Goal: Task Accomplishment & Management: Complete application form

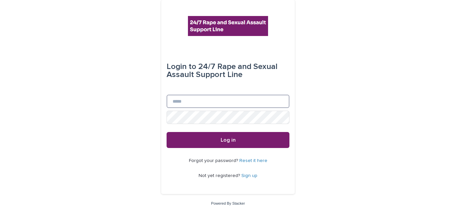
click at [180, 107] on input "Email" at bounding box center [228, 101] width 123 height 13
type input "**********"
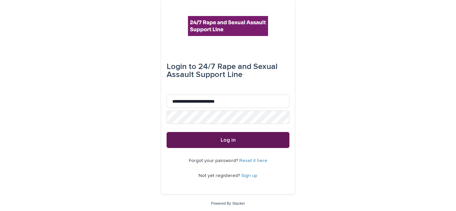
click at [200, 140] on button "Log in" at bounding box center [228, 140] width 123 height 16
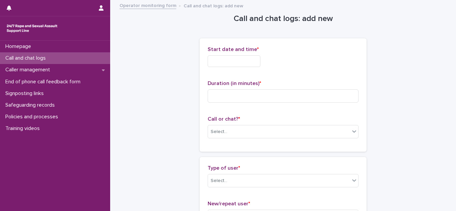
click at [216, 60] on input "text" at bounding box center [234, 61] width 53 height 12
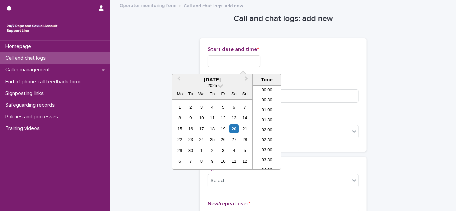
scroll to position [254, 0]
click at [268, 123] on li "14:30" at bounding box center [267, 128] width 28 height 10
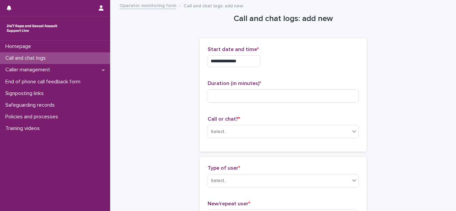
click at [254, 66] on input "**********" at bounding box center [234, 61] width 53 height 12
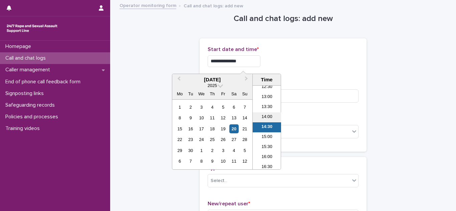
click at [265, 119] on li "14:00" at bounding box center [267, 118] width 28 height 10
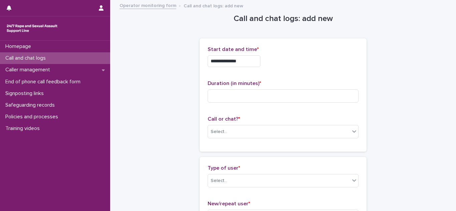
type input "**********"
click at [224, 89] on div "Duration (in minutes) *" at bounding box center [283, 95] width 151 height 28
click at [230, 98] on input at bounding box center [283, 96] width 151 height 13
type input "*"
click at [221, 136] on div "Select..." at bounding box center [279, 132] width 142 height 11
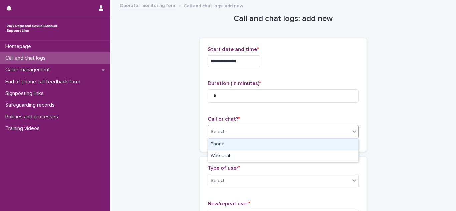
click at [223, 143] on div "Phone" at bounding box center [283, 145] width 150 height 12
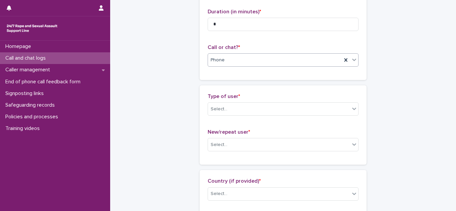
scroll to position [72, 0]
click at [222, 108] on div "Select..." at bounding box center [219, 109] width 17 height 7
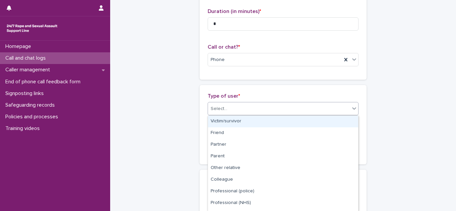
click at [225, 120] on div "Victim/survivor" at bounding box center [283, 122] width 150 height 12
click at [232, 148] on div "Select..." at bounding box center [279, 144] width 142 height 11
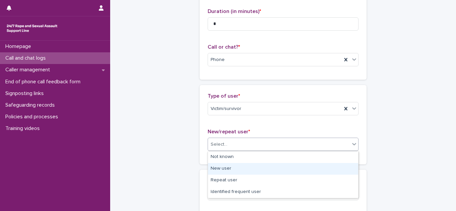
click at [226, 165] on div "New user" at bounding box center [283, 169] width 150 height 12
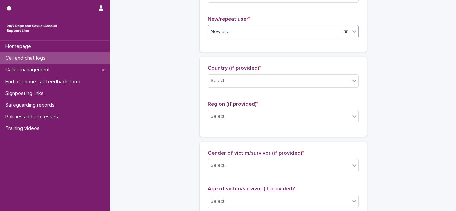
scroll to position [192, 0]
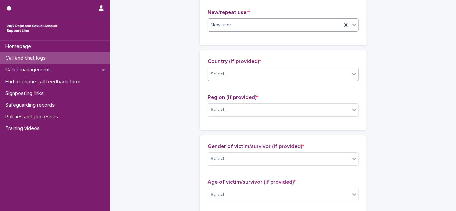
click at [220, 78] on div "Select..." at bounding box center [279, 74] width 142 height 11
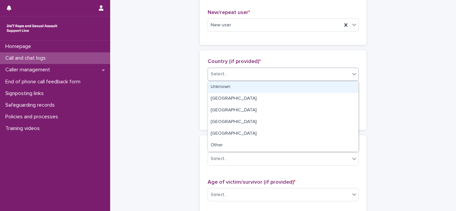
click at [225, 85] on div "Unknown" at bounding box center [283, 88] width 150 height 12
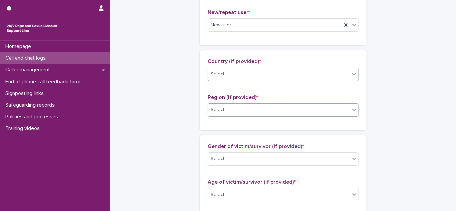
click at [229, 111] on div "Select..." at bounding box center [279, 110] width 142 height 11
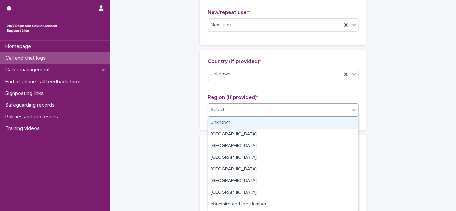
click at [229, 122] on div "Unknown" at bounding box center [283, 123] width 150 height 12
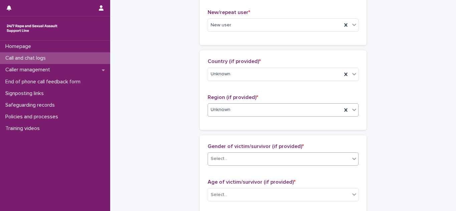
click at [237, 163] on div "Select..." at bounding box center [279, 159] width 142 height 11
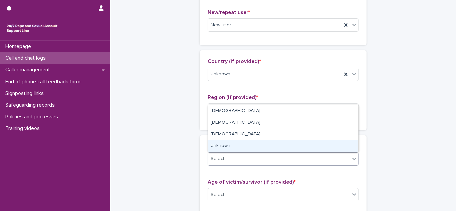
click at [225, 145] on div "Unknown" at bounding box center [283, 147] width 150 height 12
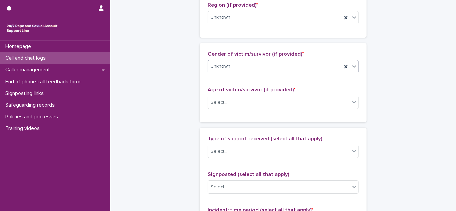
scroll to position [292, 0]
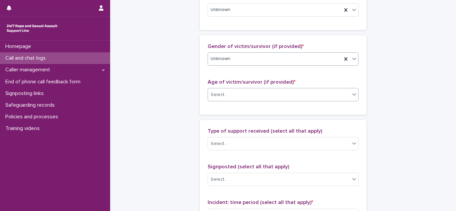
click at [226, 100] on div "Select..." at bounding box center [279, 95] width 142 height 11
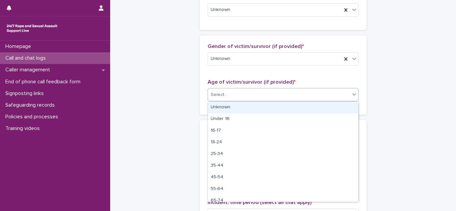
click at [227, 107] on div "Unknown" at bounding box center [283, 108] width 150 height 12
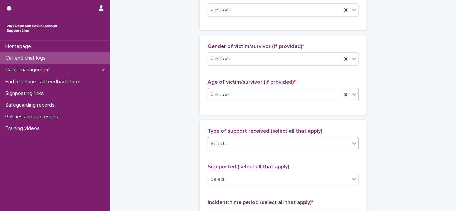
click at [218, 143] on div "Select..." at bounding box center [219, 144] width 17 height 7
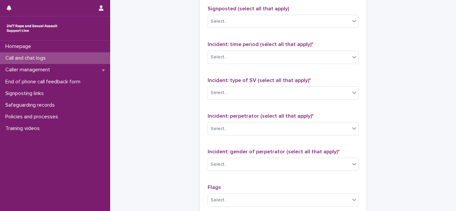
scroll to position [452, 0]
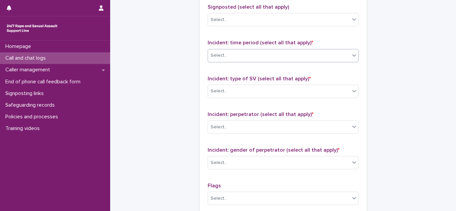
click at [267, 62] on div "Select..." at bounding box center [283, 55] width 151 height 13
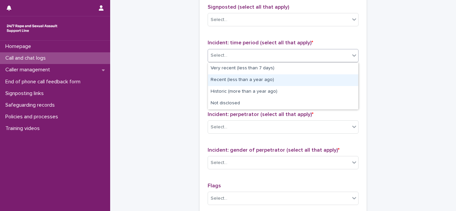
click at [253, 79] on div "Recent (less than a year ago)" at bounding box center [283, 80] width 150 height 12
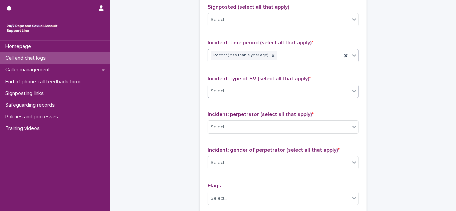
click at [250, 92] on div "Select..." at bounding box center [279, 91] width 142 height 11
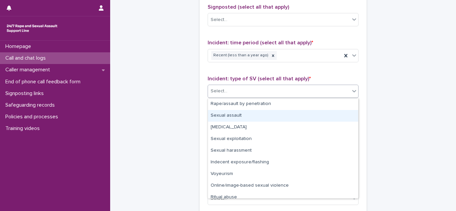
click at [239, 115] on div "Sexual assault" at bounding box center [283, 116] width 150 height 12
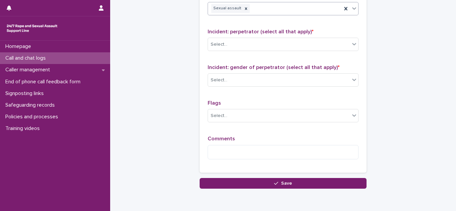
scroll to position [537, 0]
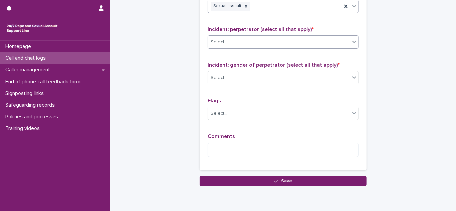
click at [273, 37] on div "Select..." at bounding box center [279, 42] width 142 height 11
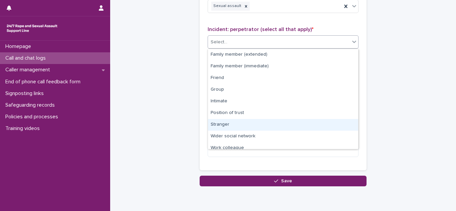
scroll to position [28, 0]
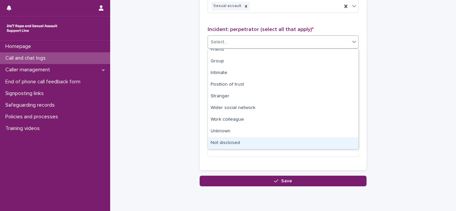
click at [230, 142] on div "Not disclosed" at bounding box center [283, 144] width 150 height 12
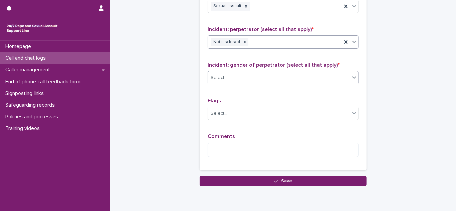
click at [237, 74] on div "Select..." at bounding box center [279, 77] width 142 height 11
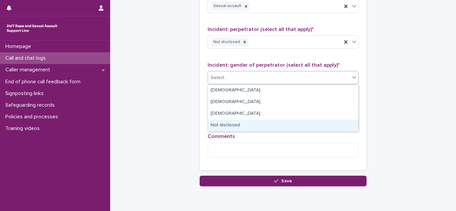
click at [228, 125] on div "Not disclosed" at bounding box center [283, 126] width 150 height 12
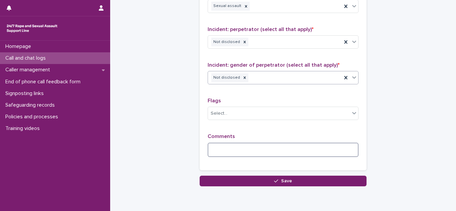
click at [220, 153] on textarea at bounding box center [283, 150] width 151 height 14
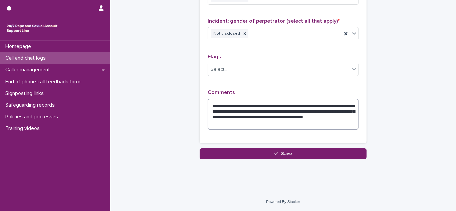
scroll to position [581, 0]
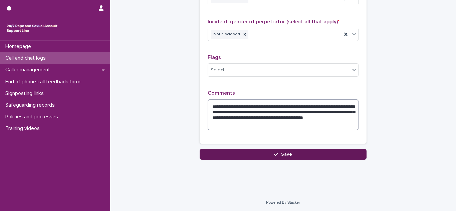
type textarea "**********"
click at [285, 155] on span "Save" at bounding box center [286, 154] width 11 height 5
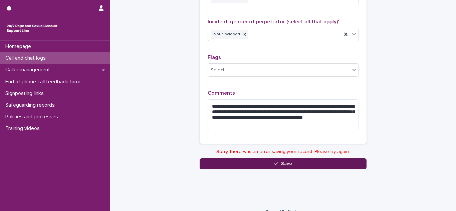
click at [296, 166] on button "Save" at bounding box center [283, 164] width 167 height 11
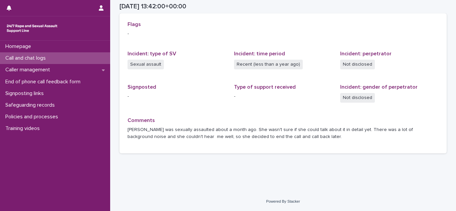
scroll to position [150, 0]
click at [52, 54] on div "Call and chat logs" at bounding box center [55, 58] width 110 height 12
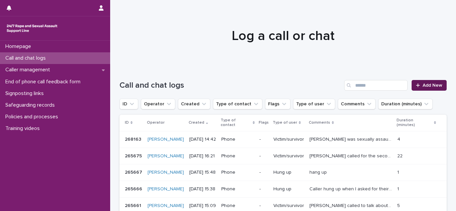
click at [431, 86] on span "Add New" at bounding box center [433, 85] width 20 height 5
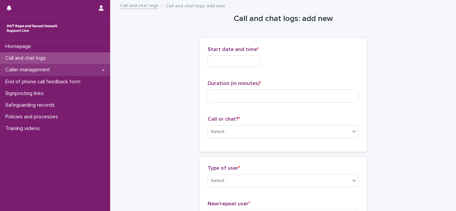
click at [29, 72] on p "Caller management" at bounding box center [29, 70] width 53 height 6
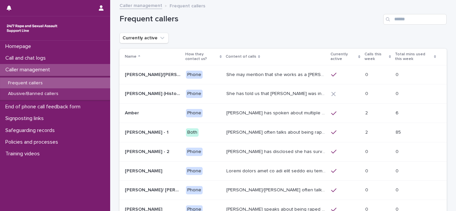
click at [243, 72] on p "She may mention that she works as a Nanny, looking after two children. Abbie / …" at bounding box center [277, 74] width 101 height 7
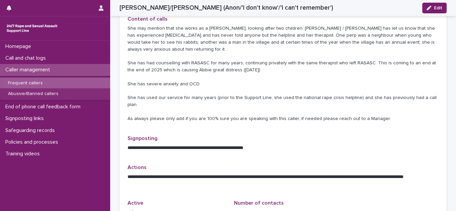
scroll to position [219, 0]
click at [15, 56] on p "Call and chat logs" at bounding box center [27, 58] width 48 height 6
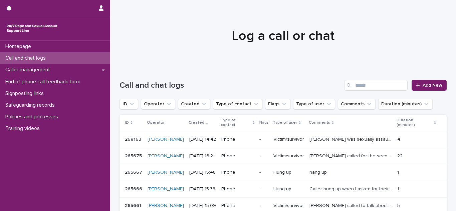
click at [35, 167] on div "Homepage Call and chat logs Caller management End of phone call feedback form S…" at bounding box center [55, 126] width 110 height 171
click at [441, 87] on span "Add New" at bounding box center [433, 85] width 20 height 5
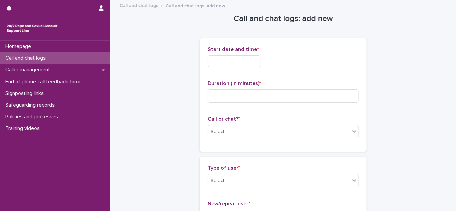
click at [261, 64] on input "text" at bounding box center [234, 61] width 53 height 12
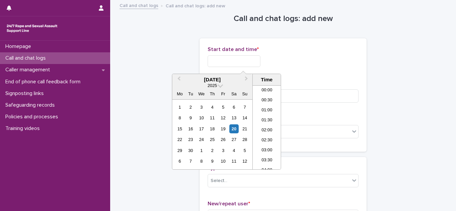
scroll to position [264, 0]
click at [268, 117] on li "14:30" at bounding box center [267, 118] width 28 height 10
type input "**********"
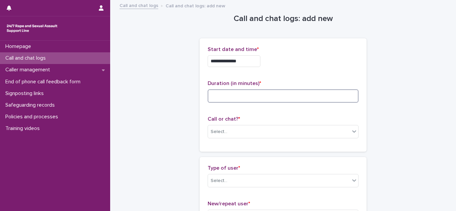
click at [232, 95] on input at bounding box center [283, 96] width 151 height 13
type input "*"
click at [243, 129] on div "Select..." at bounding box center [279, 132] width 142 height 11
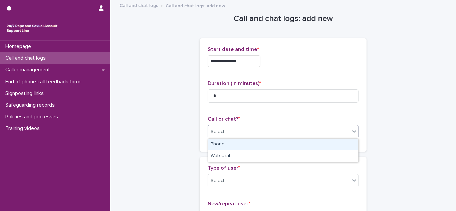
click at [229, 142] on div "Phone" at bounding box center [283, 145] width 150 height 12
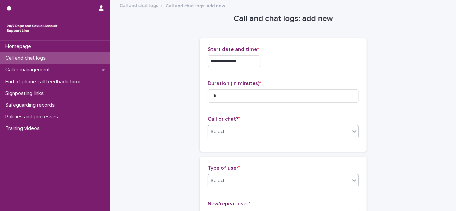
click at [228, 178] on input "text" at bounding box center [228, 181] width 1 height 6
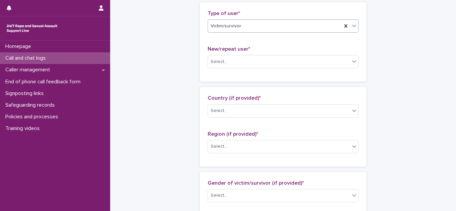
scroll to position [163, 0]
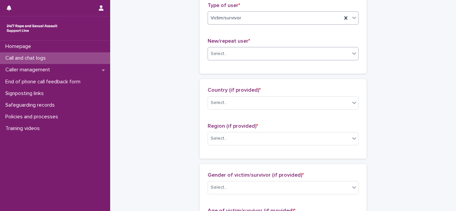
click at [233, 60] on div "Select..." at bounding box center [283, 53] width 151 height 13
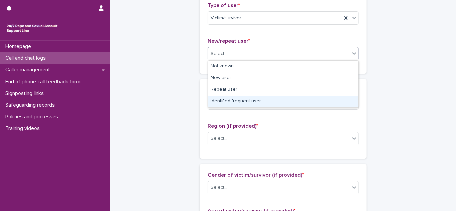
click at [232, 102] on div "Identified frequent user" at bounding box center [283, 102] width 150 height 12
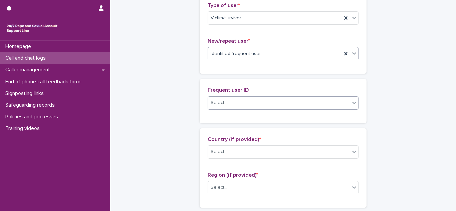
click at [234, 105] on div "Select..." at bounding box center [279, 103] width 142 height 11
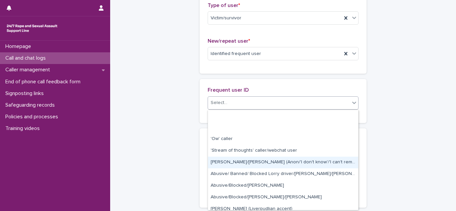
click at [245, 166] on div "Abbie/Emily (Anon/'I don't know'/'I can't remember')" at bounding box center [283, 163] width 150 height 12
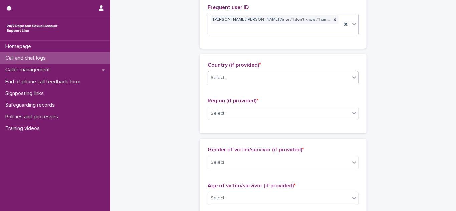
scroll to position [248, 0]
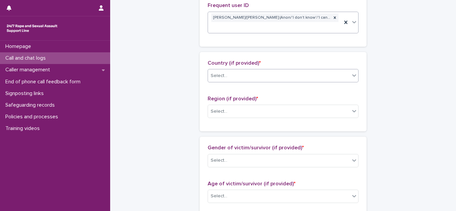
click at [225, 72] on div "Select..." at bounding box center [219, 75] width 17 height 7
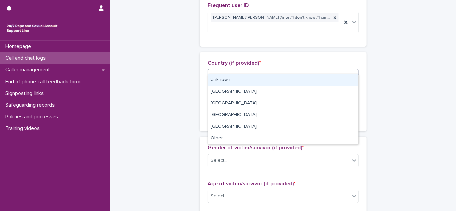
click at [225, 78] on div "Unknown" at bounding box center [283, 80] width 150 height 12
click at [226, 106] on div "Select..." at bounding box center [279, 111] width 142 height 11
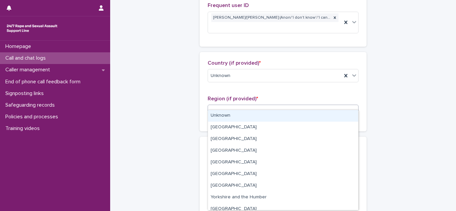
click at [228, 109] on input "text" at bounding box center [228, 112] width 1 height 6
click at [228, 111] on div "Unknown" at bounding box center [283, 116] width 150 height 12
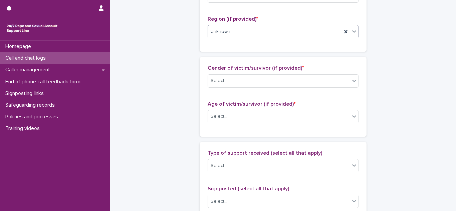
scroll to position [334, 0]
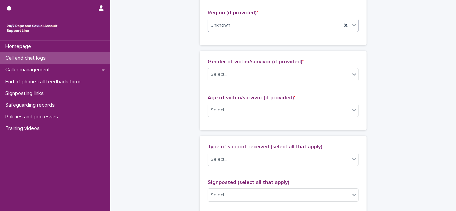
click at [228, 73] on div "Gender of victim/survivor (if provided) * Select..." at bounding box center [283, 73] width 151 height 28
click at [221, 70] on div "Select..." at bounding box center [279, 74] width 142 height 11
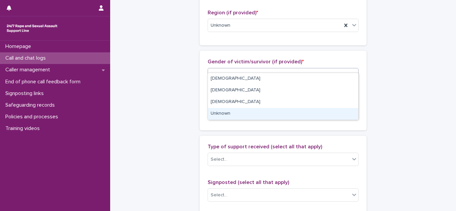
click at [221, 112] on div "Unknown" at bounding box center [283, 114] width 150 height 12
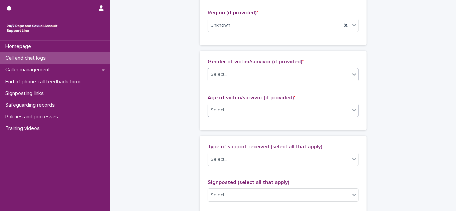
click at [236, 105] on div "Select..." at bounding box center [279, 110] width 142 height 11
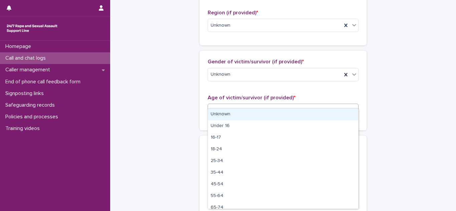
click at [225, 111] on div "Unknown" at bounding box center [283, 115] width 150 height 12
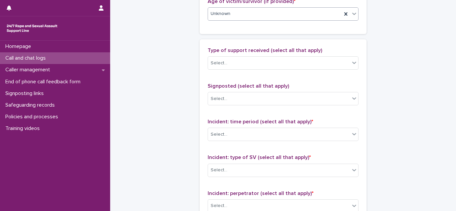
scroll to position [434, 0]
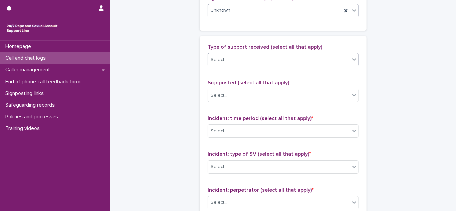
click at [233, 54] on div "Select..." at bounding box center [279, 59] width 142 height 11
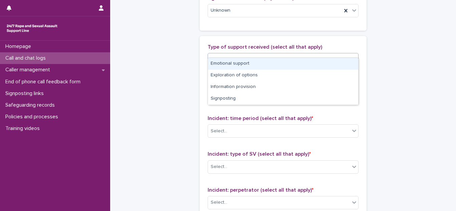
click at [231, 63] on div "Emotional support" at bounding box center [283, 64] width 150 height 12
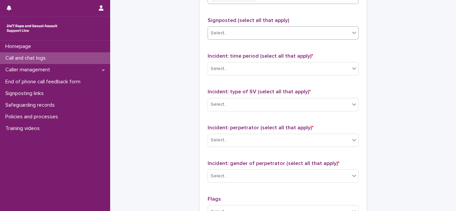
scroll to position [497, 0]
click at [247, 63] on div "Select..." at bounding box center [279, 68] width 142 height 11
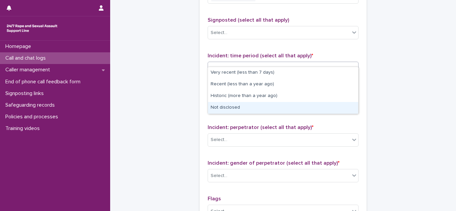
click at [234, 104] on div "Not disclosed" at bounding box center [283, 108] width 150 height 12
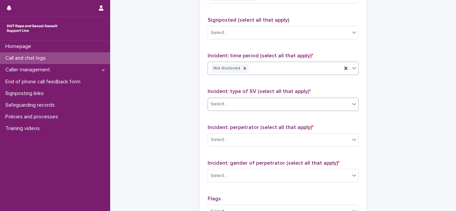
click at [245, 100] on div "Select..." at bounding box center [279, 104] width 142 height 11
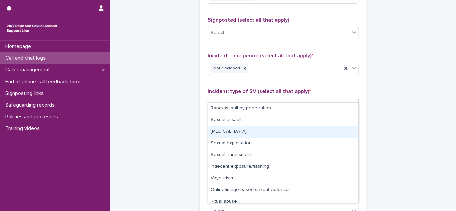
scroll to position [17, 0]
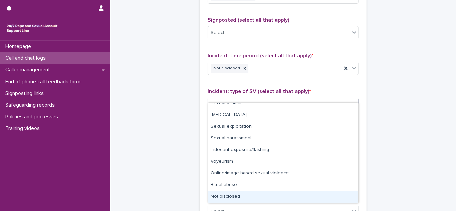
click at [229, 195] on div "Not disclosed" at bounding box center [283, 197] width 150 height 12
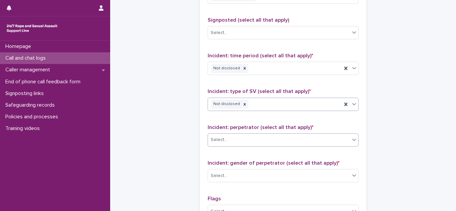
click at [229, 135] on div "Select..." at bounding box center [279, 140] width 142 height 11
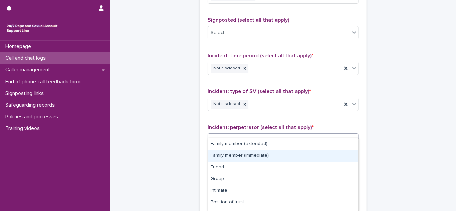
scroll to position [55, 0]
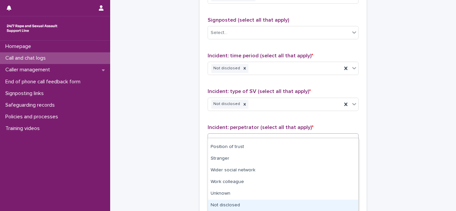
click at [229, 204] on div "Not disclosed" at bounding box center [283, 206] width 150 height 12
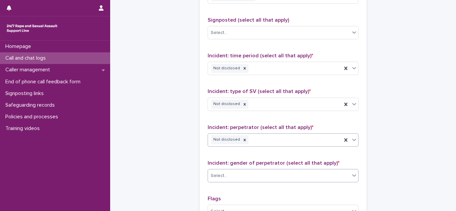
click at [236, 171] on div "Select..." at bounding box center [279, 176] width 142 height 11
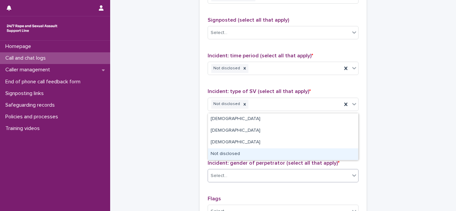
click at [232, 154] on div "Not disclosed" at bounding box center [283, 155] width 150 height 12
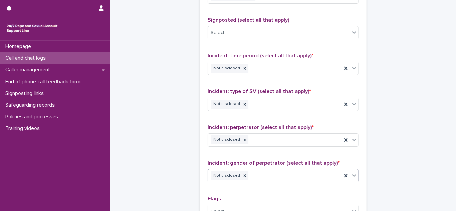
scroll to position [614, 0]
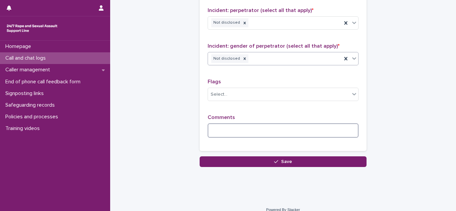
click at [222, 124] on textarea at bounding box center [283, 131] width 151 height 14
click at [269, 125] on textarea "**********" at bounding box center [283, 131] width 151 height 14
click at [252, 124] on textarea "**********" at bounding box center [283, 131] width 151 height 14
click at [327, 124] on textarea "**********" at bounding box center [283, 131] width 151 height 14
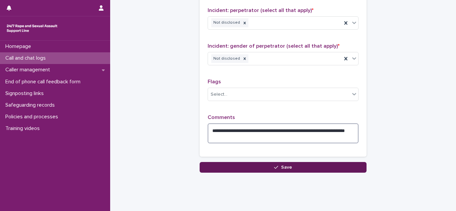
type textarea "**********"
click at [280, 165] on div "button" at bounding box center [277, 167] width 7 height 5
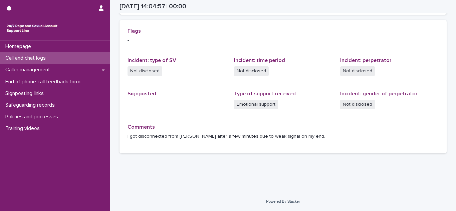
scroll to position [190, 0]
click at [25, 55] on p "Call and chat logs" at bounding box center [27, 58] width 48 height 6
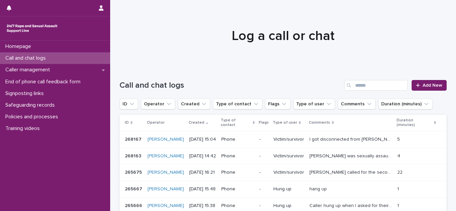
click at [20, 54] on div "Call and chat logs" at bounding box center [55, 58] width 110 height 12
click at [33, 61] on p "Call and chat logs" at bounding box center [27, 58] width 48 height 6
click at [428, 84] on span "Add New" at bounding box center [433, 85] width 20 height 5
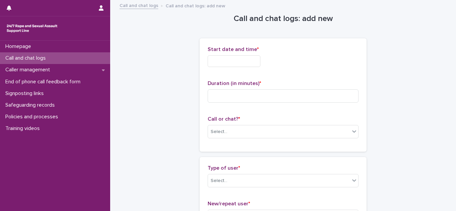
click at [261, 60] on input "text" at bounding box center [234, 61] width 53 height 12
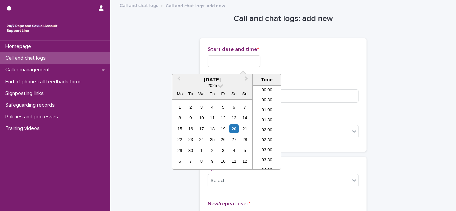
scroll to position [264, 0]
click at [264, 128] on li "15:00" at bounding box center [267, 128] width 28 height 10
type input "**********"
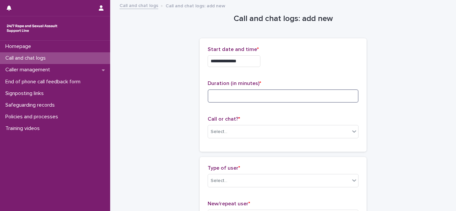
click at [254, 92] on input at bounding box center [283, 96] width 151 height 13
click at [239, 135] on div "Select..." at bounding box center [279, 132] width 142 height 11
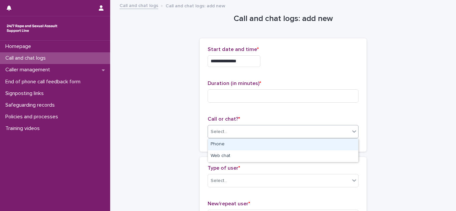
click at [229, 141] on div "Phone" at bounding box center [283, 145] width 150 height 12
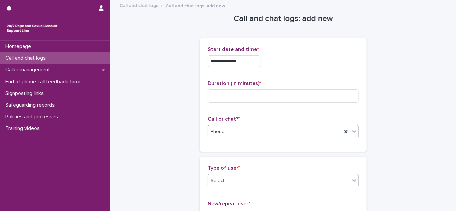
click at [232, 182] on div "Select..." at bounding box center [279, 181] width 142 height 11
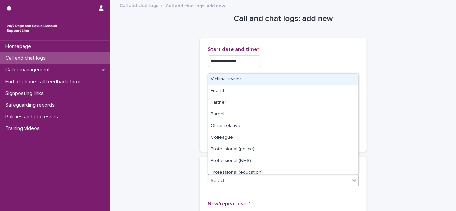
click at [235, 78] on div "Victim/survivor" at bounding box center [283, 80] width 150 height 12
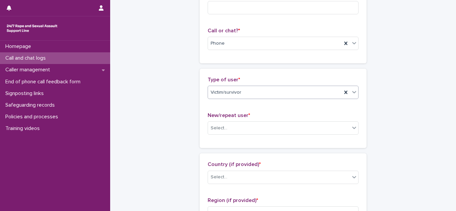
scroll to position [91, 0]
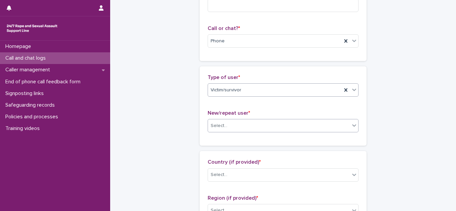
click at [229, 130] on div "Select..." at bounding box center [279, 126] width 142 height 11
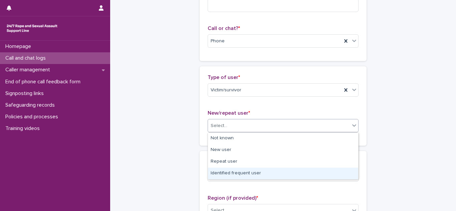
click at [227, 172] on div "Identified frequent user" at bounding box center [283, 174] width 150 height 12
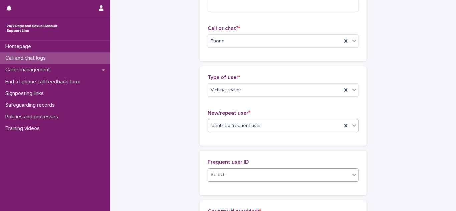
click at [229, 176] on div "Select..." at bounding box center [279, 175] width 142 height 11
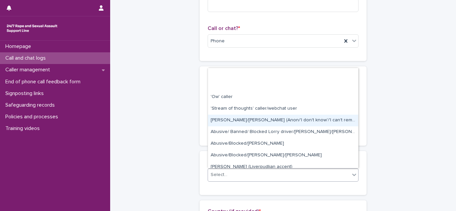
click at [228, 121] on div "Abbie/Emily (Anon/'I don't know'/'I can't remember')" at bounding box center [283, 121] width 150 height 12
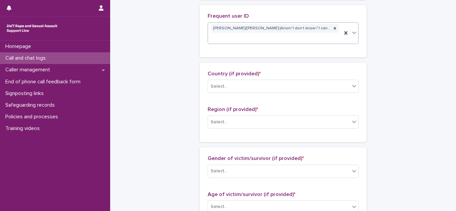
scroll to position [237, 0]
click at [221, 84] on div "Select..." at bounding box center [219, 87] width 17 height 7
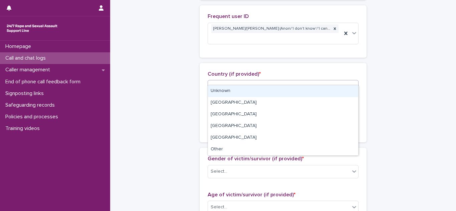
click at [221, 91] on div "Unknown" at bounding box center [283, 92] width 150 height 12
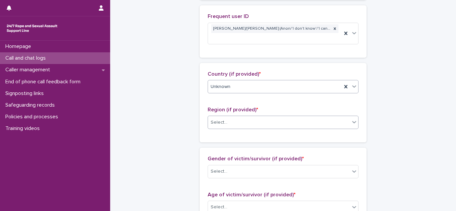
click at [215, 119] on div "Select..." at bounding box center [279, 122] width 142 height 11
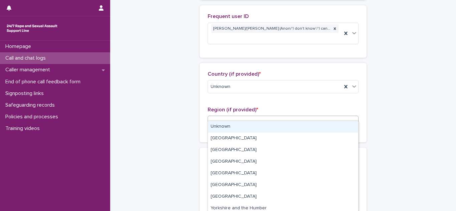
click at [219, 130] on div "Unknown" at bounding box center [283, 127] width 150 height 12
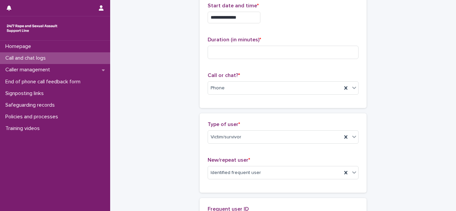
scroll to position [0, 0]
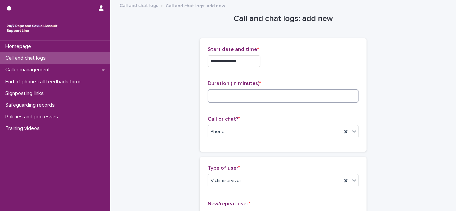
click at [234, 101] on input at bounding box center [283, 96] width 151 height 13
click at [249, 98] on input at bounding box center [283, 96] width 151 height 13
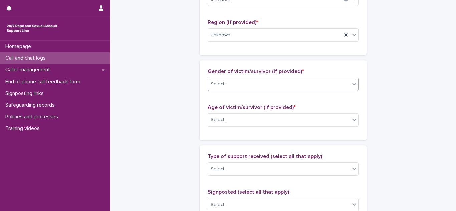
scroll to position [325, 0]
click at [238, 79] on div "Select..." at bounding box center [279, 84] width 142 height 11
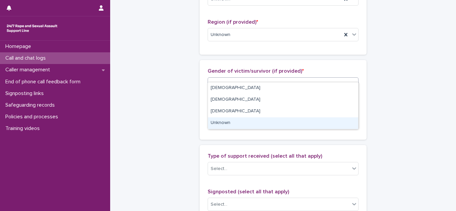
click at [222, 121] on div "Unknown" at bounding box center [283, 124] width 150 height 12
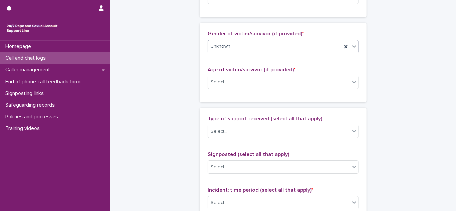
scroll to position [363, 0]
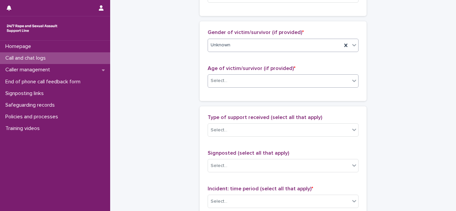
click at [230, 78] on div "Select..." at bounding box center [279, 81] width 142 height 11
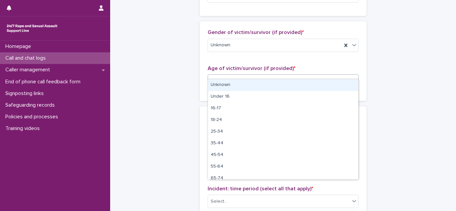
click at [205, 83] on div "Gender of victim/survivor (if provided) * Unknown Age of victim/survivor (if pr…" at bounding box center [283, 61] width 167 height 80
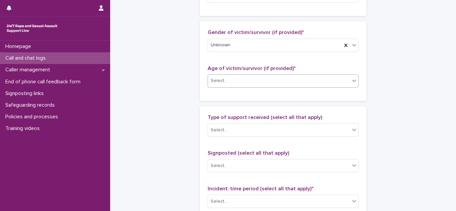
click at [225, 78] on div "Select..." at bounding box center [219, 81] width 17 height 7
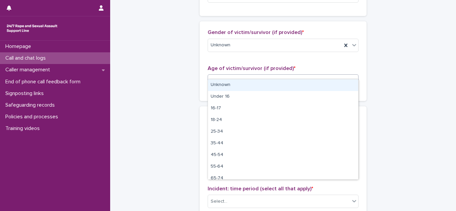
click at [223, 87] on div "Unknown" at bounding box center [283, 86] width 150 height 12
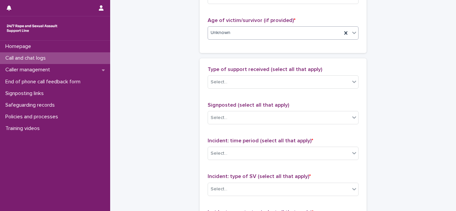
scroll to position [414, 0]
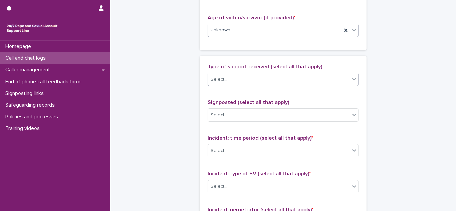
click at [213, 76] on div "Select..." at bounding box center [219, 79] width 17 height 7
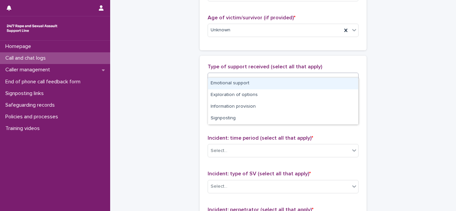
click at [217, 83] on div "Emotional support" at bounding box center [283, 84] width 150 height 12
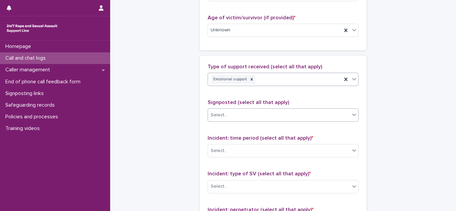
click at [221, 110] on div "Select..." at bounding box center [279, 115] width 142 height 11
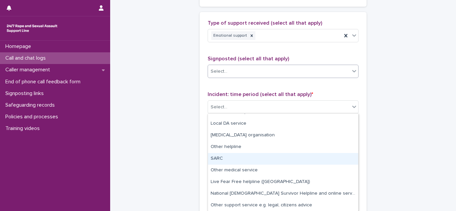
scroll to position [459, 0]
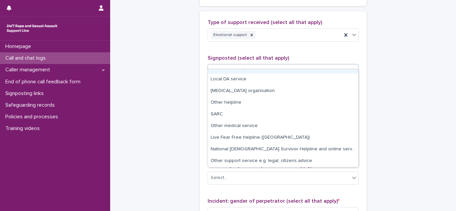
click at [234, 67] on div "Select..." at bounding box center [279, 70] width 142 height 11
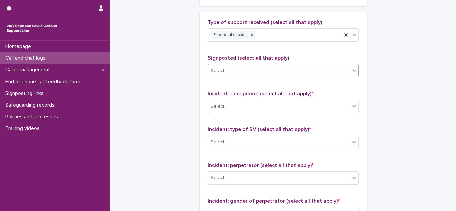
click at [234, 67] on div "Select..." at bounding box center [279, 70] width 142 height 11
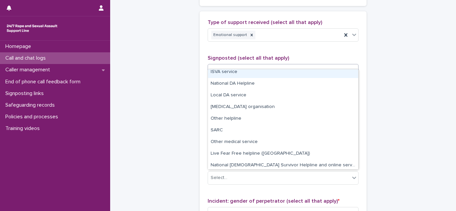
scroll to position [40, 0]
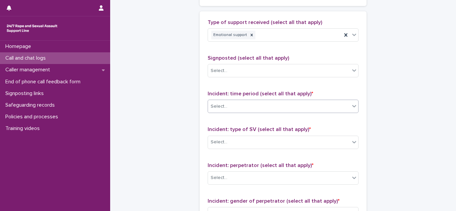
click at [224, 103] on div "Select..." at bounding box center [219, 106] width 17 height 7
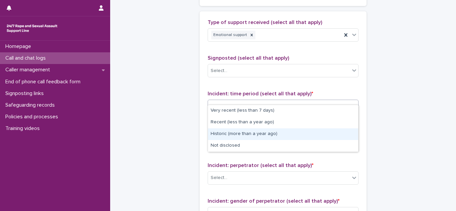
click at [229, 133] on div "Historic (more than a year ago)" at bounding box center [283, 135] width 150 height 12
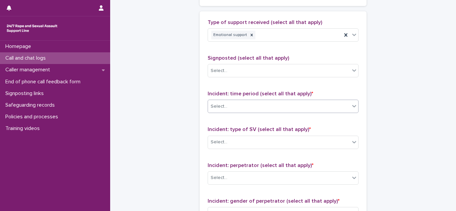
click at [229, 137] on div "Select..." at bounding box center [279, 142] width 142 height 11
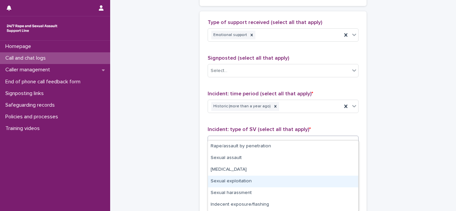
scroll to position [46, 0]
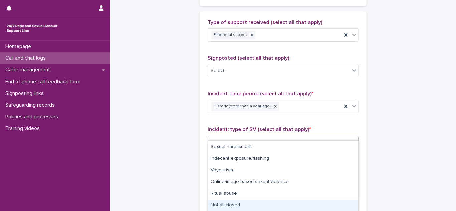
click at [227, 205] on div "Not disclosed" at bounding box center [283, 206] width 150 height 12
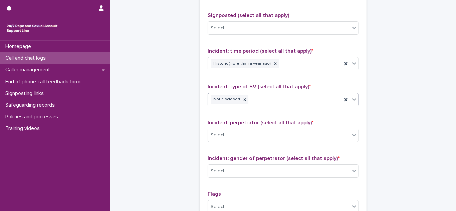
scroll to position [502, 0]
click at [347, 130] on div "Select..." at bounding box center [279, 135] width 142 height 11
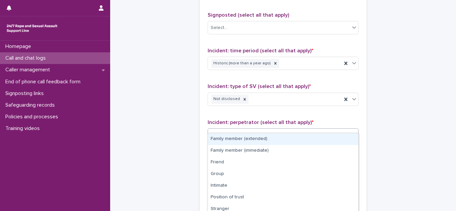
click at [347, 130] on div "Select..." at bounding box center [279, 135] width 142 height 11
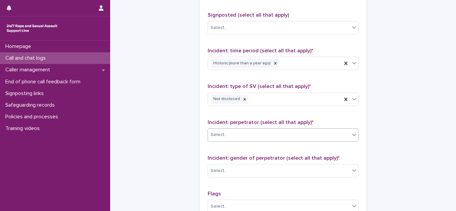
click at [328, 130] on div "Select..." at bounding box center [279, 135] width 142 height 11
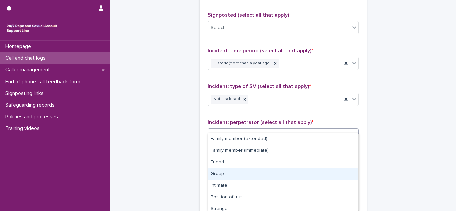
scroll to position [50, 0]
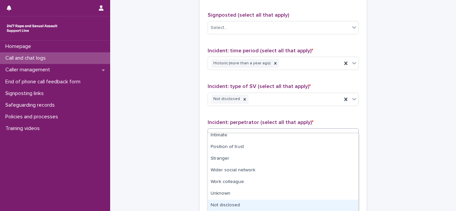
click at [227, 206] on div "Not disclosed" at bounding box center [283, 206] width 150 height 12
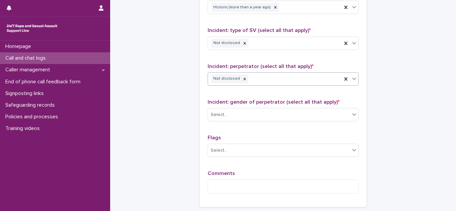
scroll to position [563, 0]
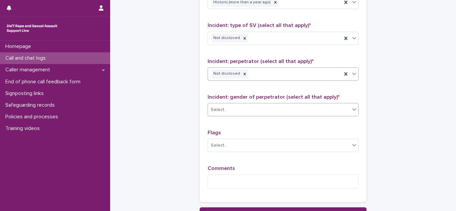
click at [259, 105] on div "Select..." at bounding box center [279, 110] width 142 height 11
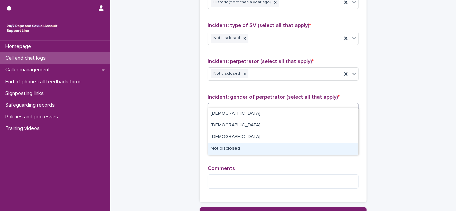
click at [225, 145] on div "Not disclosed" at bounding box center [283, 149] width 150 height 12
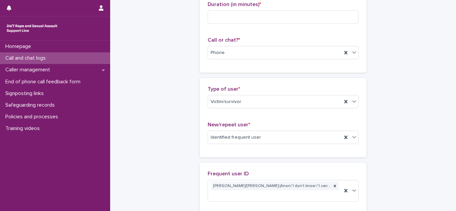
scroll to position [0, 0]
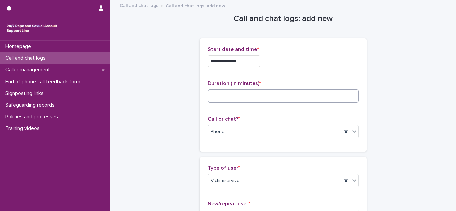
click at [235, 94] on input at bounding box center [283, 96] width 151 height 13
click at [237, 98] on input at bounding box center [283, 96] width 151 height 13
click at [230, 100] on input at bounding box center [283, 96] width 151 height 13
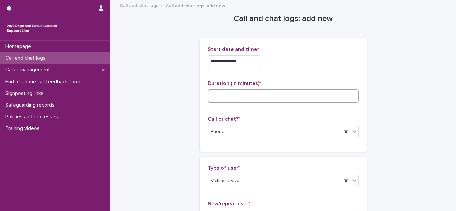
click at [230, 100] on input at bounding box center [283, 96] width 151 height 13
click at [205, 89] on div "**********" at bounding box center [283, 95] width 167 height 114
click at [233, 93] on input at bounding box center [283, 96] width 151 height 13
click at [202, 98] on div "**********" at bounding box center [283, 95] width 167 height 114
click at [217, 98] on input at bounding box center [283, 96] width 151 height 13
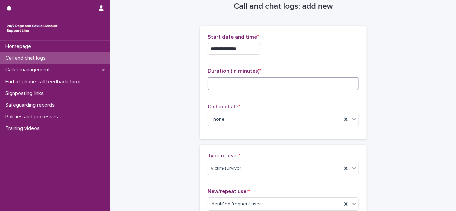
scroll to position [13, 0]
click at [243, 86] on input at bounding box center [283, 83] width 151 height 13
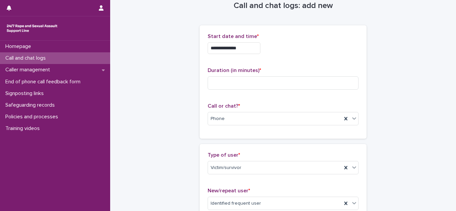
click at [205, 75] on div "**********" at bounding box center [283, 82] width 167 height 114
click at [221, 80] on input at bounding box center [283, 83] width 151 height 13
click at [219, 79] on input at bounding box center [283, 83] width 151 height 13
type input "**"
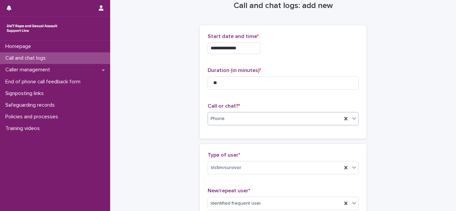
click at [257, 124] on div "Phone" at bounding box center [275, 119] width 134 height 11
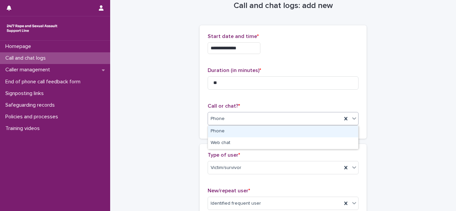
click at [213, 135] on div "Phone" at bounding box center [283, 132] width 150 height 12
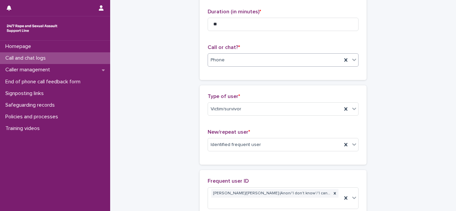
scroll to position [79, 0]
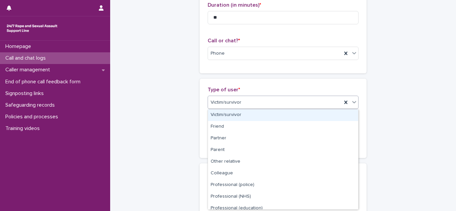
click at [226, 113] on div "Victim/survivor" at bounding box center [283, 116] width 150 height 12
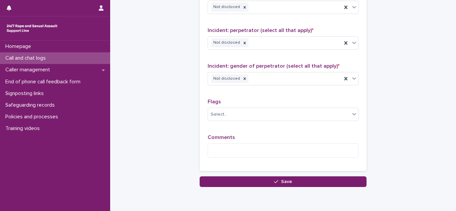
scroll to position [599, 0]
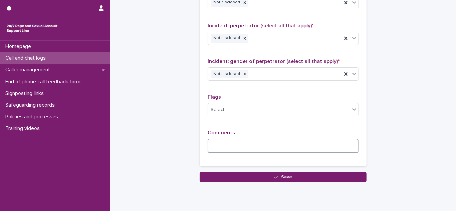
click at [241, 139] on textarea at bounding box center [283, 146] width 151 height 14
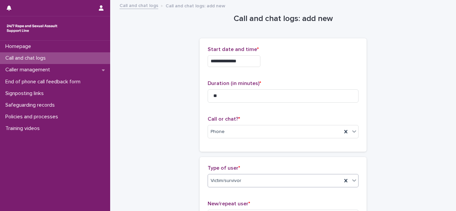
scroll to position [631, 0]
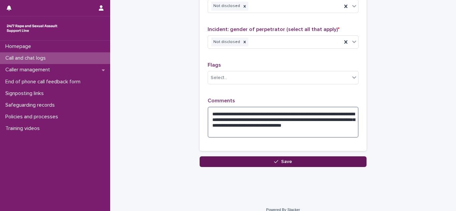
type textarea "**********"
click at [273, 157] on button "Save" at bounding box center [283, 162] width 167 height 11
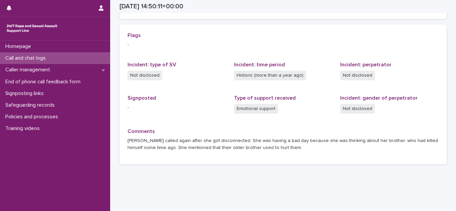
scroll to position [197, 0]
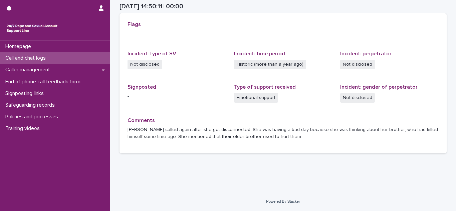
click at [29, 59] on p "Call and chat logs" at bounding box center [27, 58] width 48 height 6
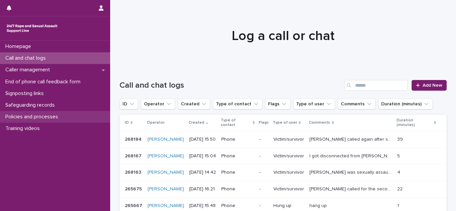
click at [33, 119] on p "Policies and processes" at bounding box center [33, 117] width 61 height 6
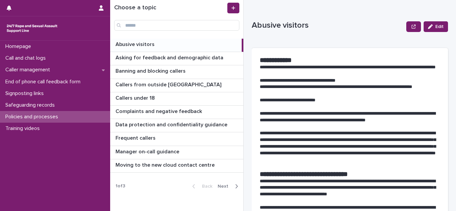
click at [231, 187] on span "Next" at bounding box center [225, 186] width 15 height 5
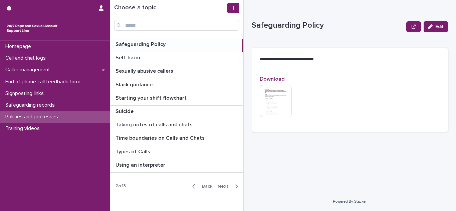
click at [235, 189] on div "button" at bounding box center [236, 187] width 6 height 6
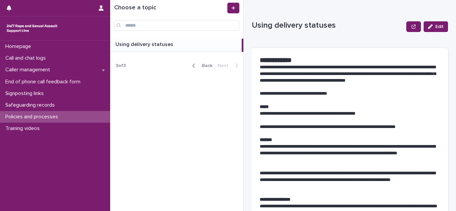
click at [195, 67] on icon "button" at bounding box center [194, 66] width 2 height 4
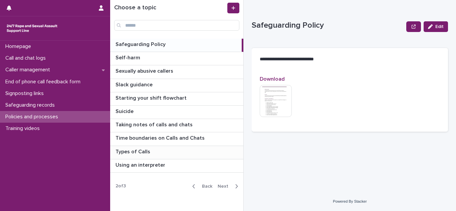
click at [132, 155] on p "Types of Calls" at bounding box center [134, 152] width 36 height 8
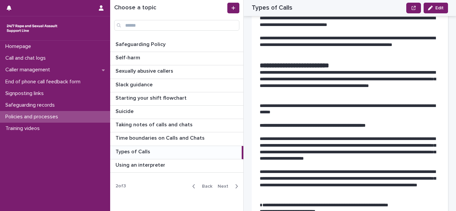
scroll to position [872, 0]
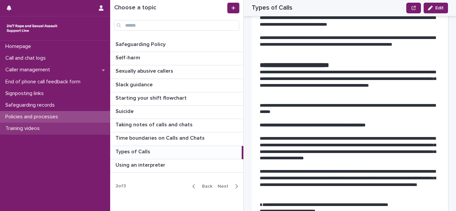
click at [29, 129] on p "Training videos" at bounding box center [24, 129] width 42 height 6
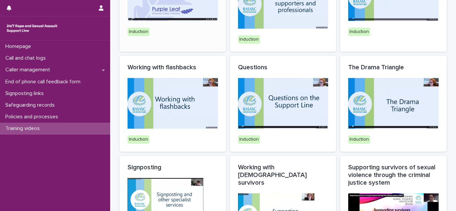
scroll to position [103, 0]
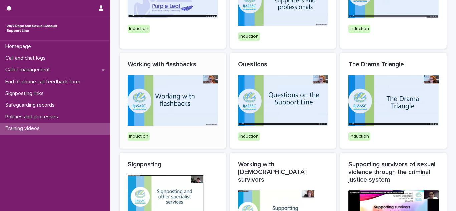
click at [173, 114] on img at bounding box center [173, 100] width 91 height 51
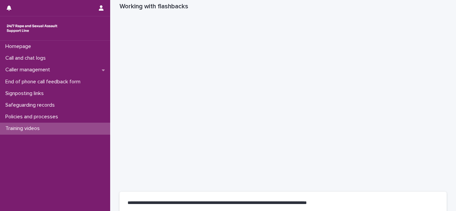
scroll to position [41, 0]
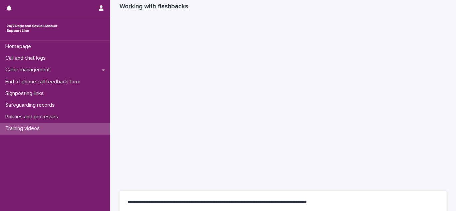
click at [118, 155] on div "**********" at bounding box center [283, 113] width 334 height 306
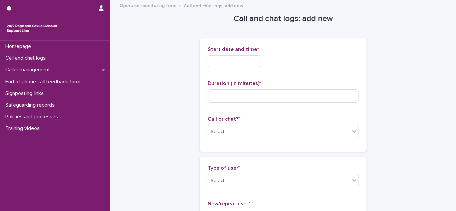
click at [253, 55] on input "text" at bounding box center [234, 61] width 53 height 12
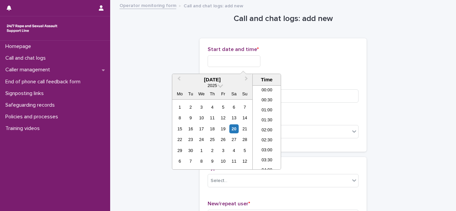
scroll to position [284, 0]
click at [275, 125] on li "16:00" at bounding box center [267, 128] width 28 height 10
type input "**********"
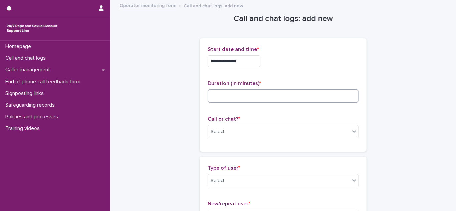
click at [245, 94] on input at bounding box center [283, 96] width 151 height 13
type input "**"
click at [234, 132] on div "Select..." at bounding box center [279, 132] width 142 height 11
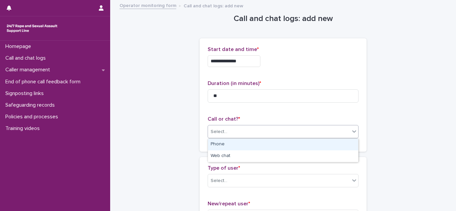
click at [230, 142] on div "Phone" at bounding box center [283, 145] width 150 height 12
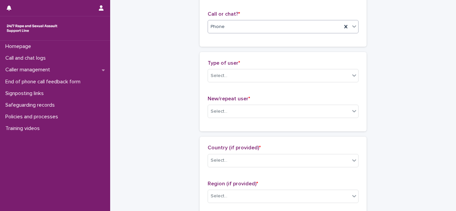
scroll to position [109, 0]
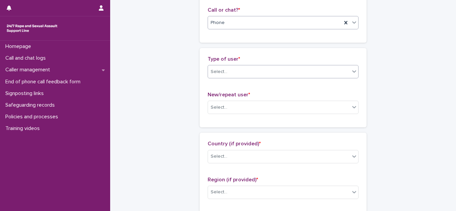
click at [235, 65] on div "Select..." at bounding box center [283, 71] width 151 height 13
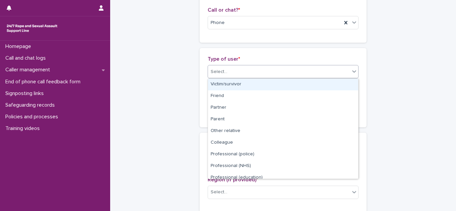
click at [229, 86] on div "Victim/survivor" at bounding box center [283, 85] width 150 height 12
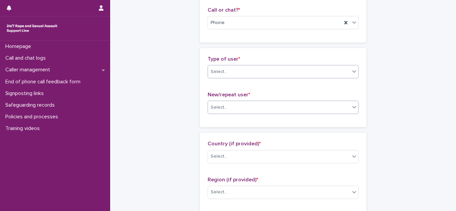
click at [228, 113] on div "Select..." at bounding box center [279, 107] width 142 height 11
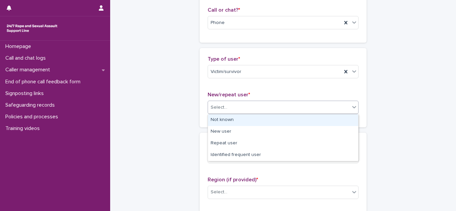
click at [219, 124] on div "Not known" at bounding box center [283, 121] width 150 height 12
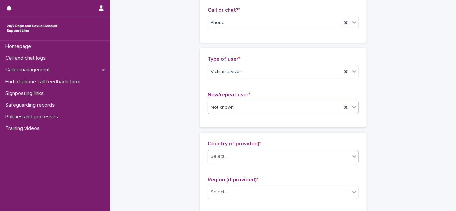
click at [226, 153] on div "Select..." at bounding box center [219, 156] width 17 height 7
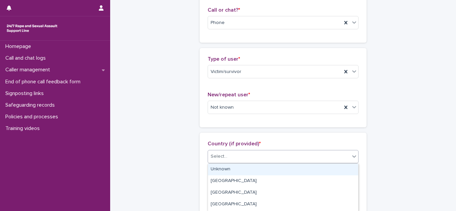
click at [231, 171] on div "Unknown" at bounding box center [283, 170] width 150 height 12
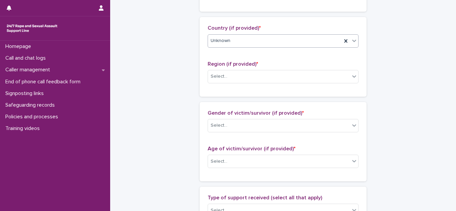
scroll to position [226, 0]
click at [234, 79] on div "Select..." at bounding box center [279, 76] width 142 height 11
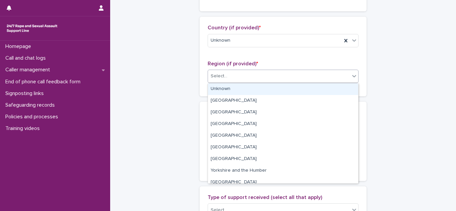
click at [229, 89] on div "Unknown" at bounding box center [283, 90] width 150 height 12
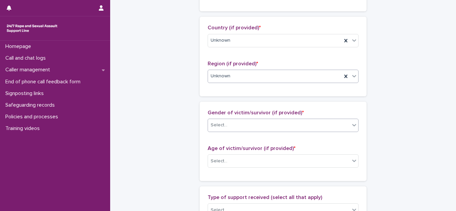
click at [223, 122] on div "Select..." at bounding box center [219, 125] width 17 height 7
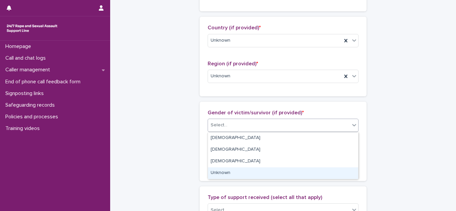
click at [219, 172] on div "Unknown" at bounding box center [283, 174] width 150 height 12
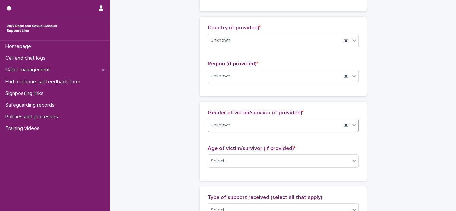
click at [221, 168] on div "Age of victim/survivor (if provided) * Select..." at bounding box center [283, 160] width 151 height 28
click at [219, 165] on div "Select..." at bounding box center [279, 161] width 142 height 11
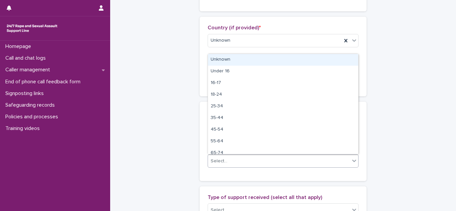
click at [219, 63] on div "Unknown" at bounding box center [283, 60] width 150 height 12
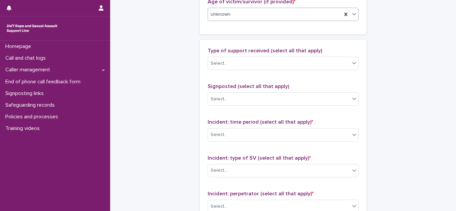
scroll to position [378, 0]
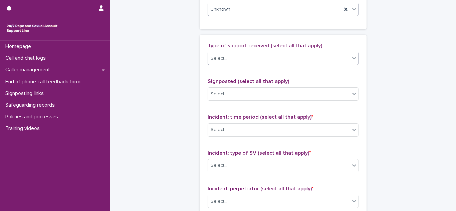
click at [216, 58] on div "Select..." at bounding box center [219, 58] width 17 height 7
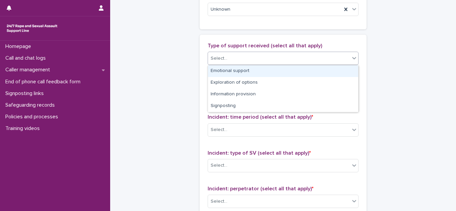
click at [216, 58] on div "Select..." at bounding box center [219, 58] width 17 height 7
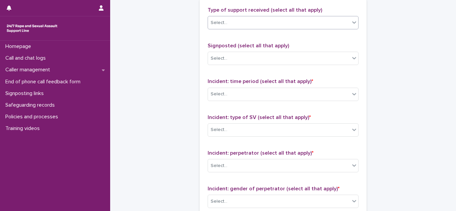
scroll to position [417, 0]
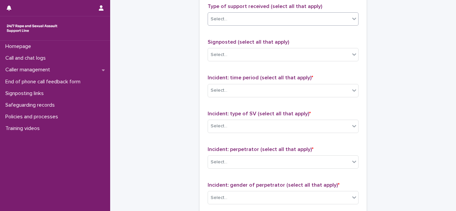
click at [251, 20] on div "Select..." at bounding box center [279, 19] width 142 height 11
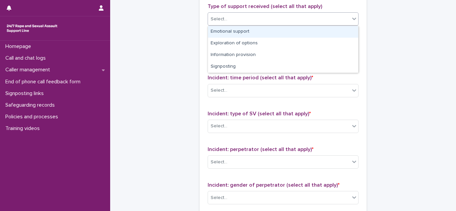
click at [245, 29] on div "Emotional support" at bounding box center [283, 32] width 150 height 12
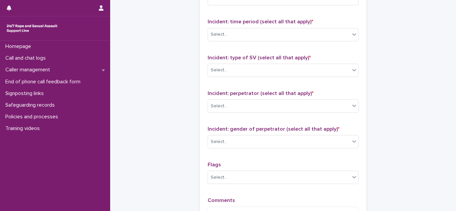
scroll to position [474, 0]
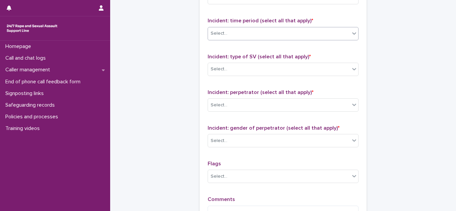
click at [231, 33] on div "Select..." at bounding box center [279, 33] width 142 height 11
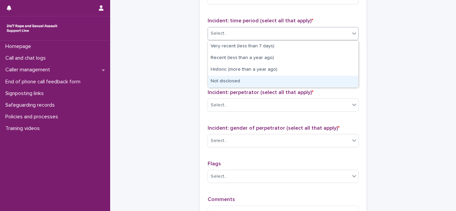
click at [219, 80] on div "Not disclosed" at bounding box center [283, 82] width 150 height 12
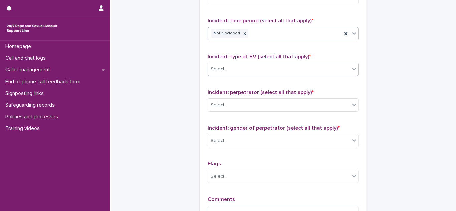
click at [243, 71] on div "Select..." at bounding box center [279, 69] width 142 height 11
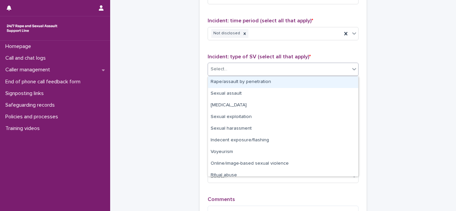
scroll to position [17, 0]
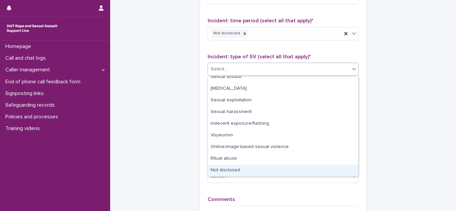
click at [229, 167] on div "Not disclosed" at bounding box center [283, 171] width 150 height 12
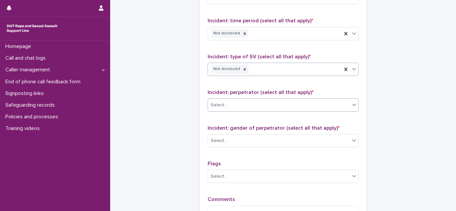
click at [248, 103] on div "Select..." at bounding box center [279, 105] width 142 height 11
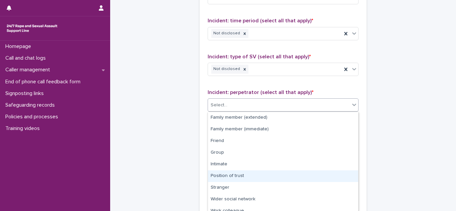
scroll to position [29, 0]
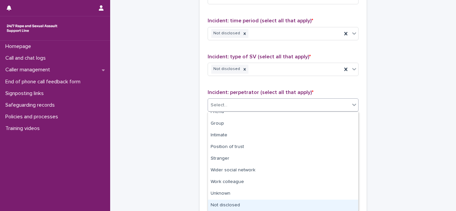
click at [226, 206] on div "Not disclosed" at bounding box center [283, 206] width 150 height 12
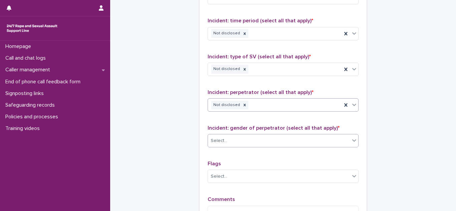
click at [249, 137] on div "Select..." at bounding box center [279, 141] width 142 height 11
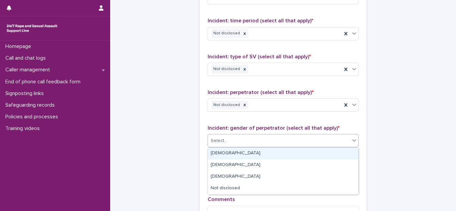
click at [218, 149] on div "[DEMOGRAPHIC_DATA]" at bounding box center [283, 154] width 150 height 12
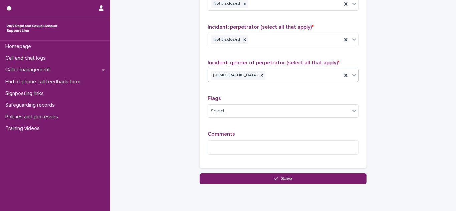
scroll to position [565, 0]
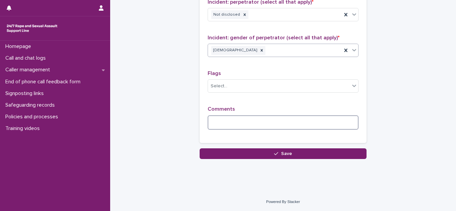
click at [227, 120] on textarea at bounding box center [283, 123] width 151 height 14
type textarea "*"
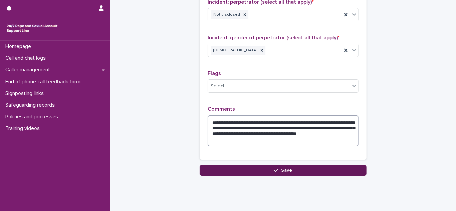
type textarea "**********"
click at [260, 169] on button "Save" at bounding box center [283, 170] width 167 height 11
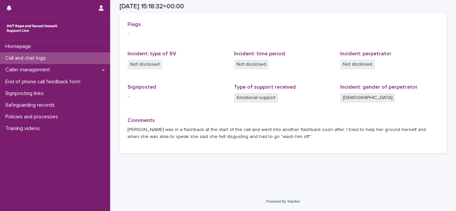
scroll to position [150, 0]
click at [20, 62] on div "Call and chat logs" at bounding box center [55, 58] width 110 height 12
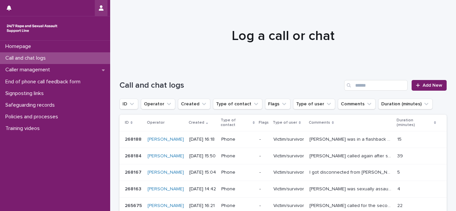
click at [107, 5] on button "button" at bounding box center [101, 8] width 13 height 16
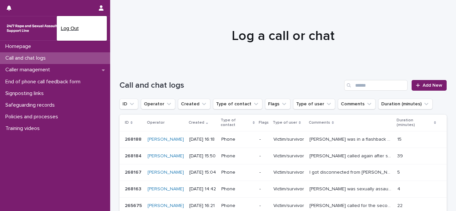
click at [84, 25] on p "Log Out" at bounding box center [82, 28] width 42 height 11
